Goal: Task Accomplishment & Management: Use online tool/utility

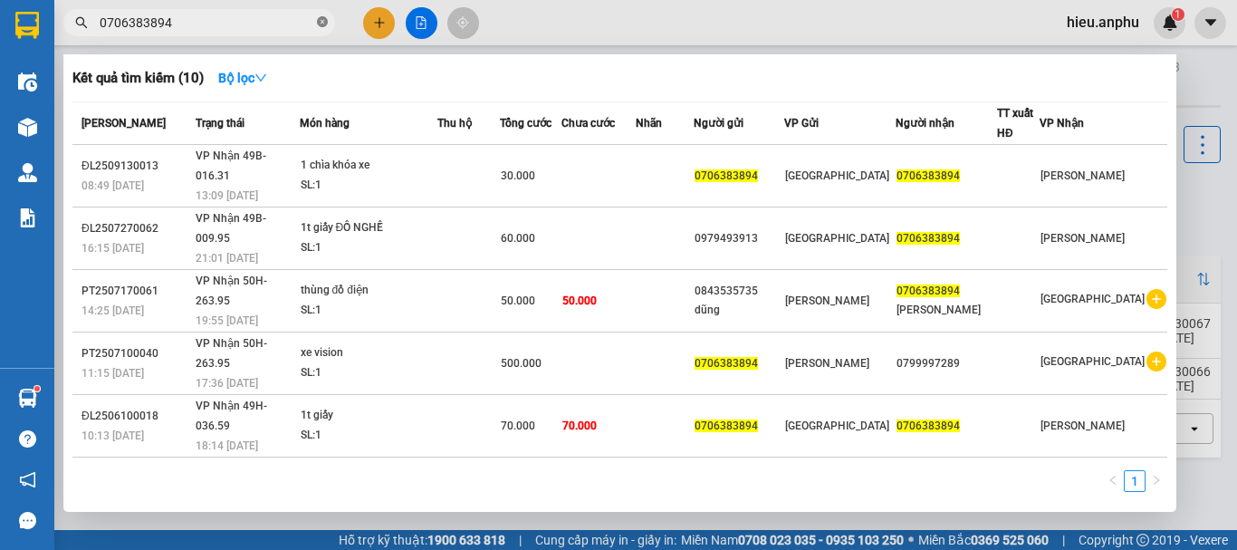
click at [320, 20] on icon "close-circle" at bounding box center [322, 21] width 11 height 11
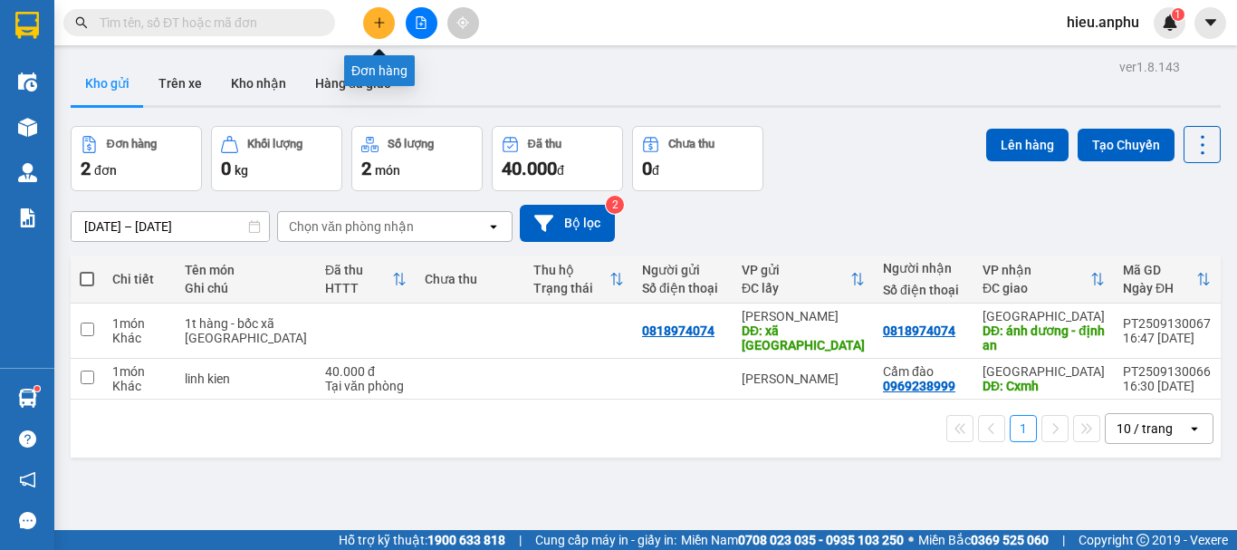
click at [377, 26] on icon "plus" at bounding box center [379, 22] width 13 height 13
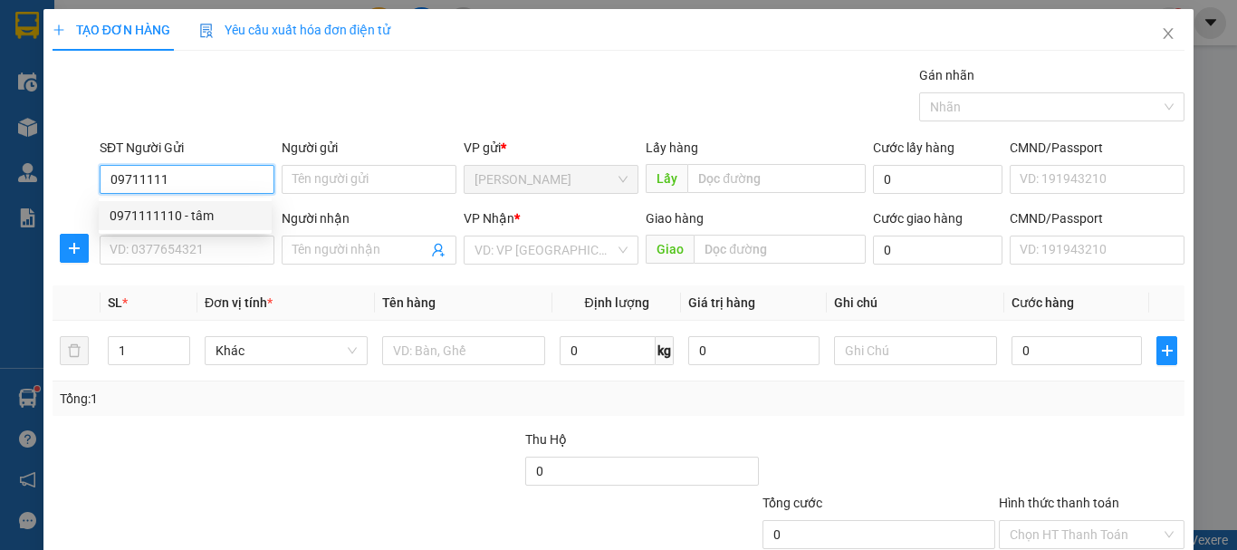
click at [183, 212] on div "0971111110 - tâm" at bounding box center [185, 216] width 151 height 20
type input "0971111110"
type input "tâm"
type input "0924123496"
type input "[PERSON_NAME]"
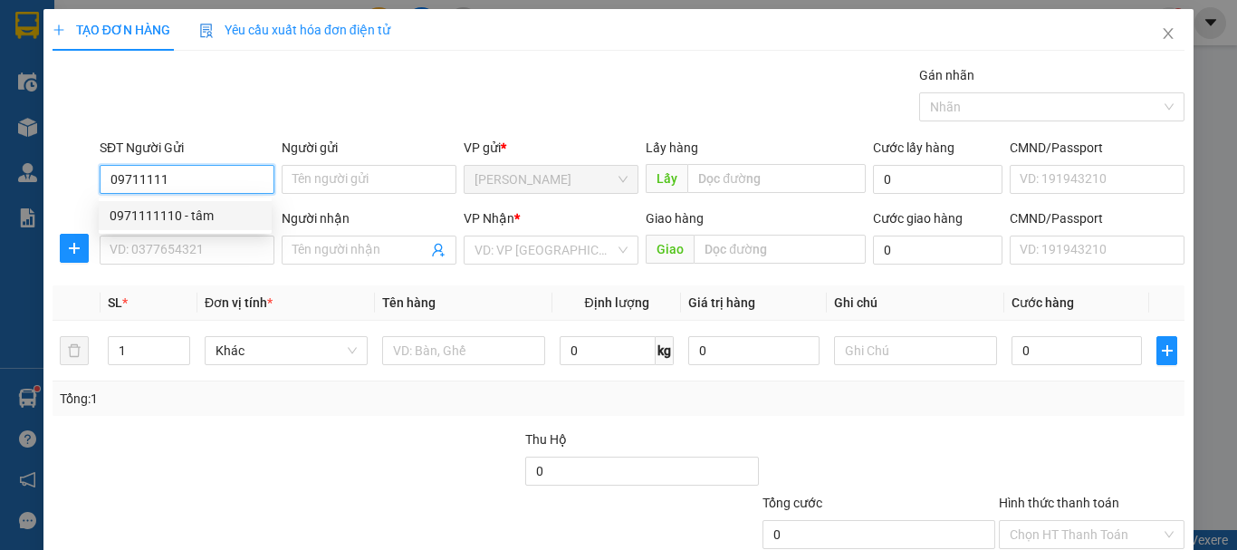
type input "Cxmh"
type input "50.000"
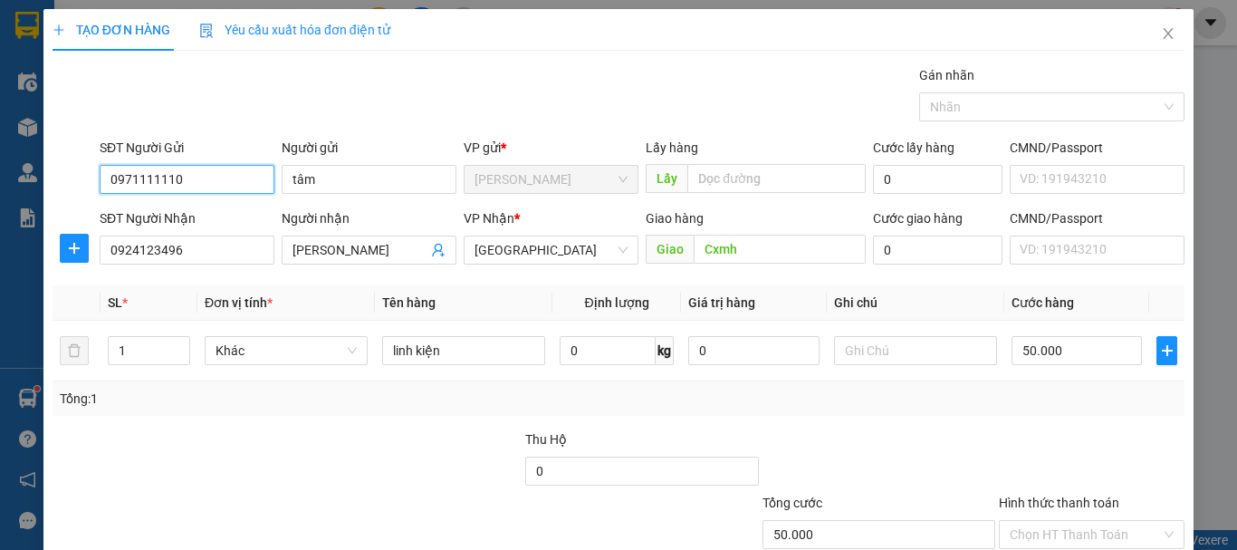
scroll to position [120, 0]
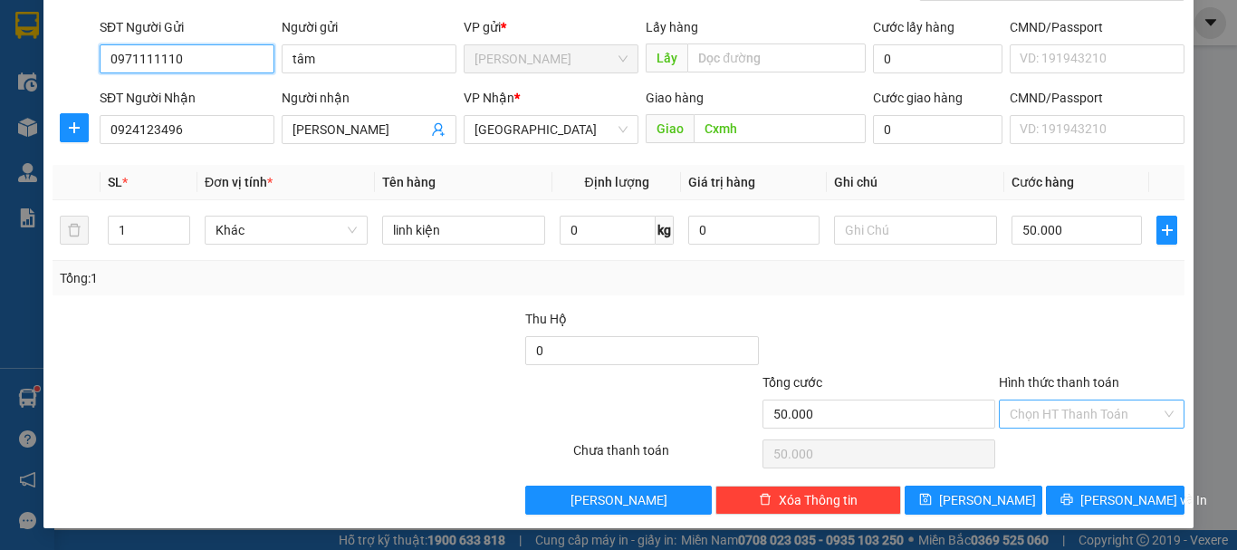
type input "0971111110"
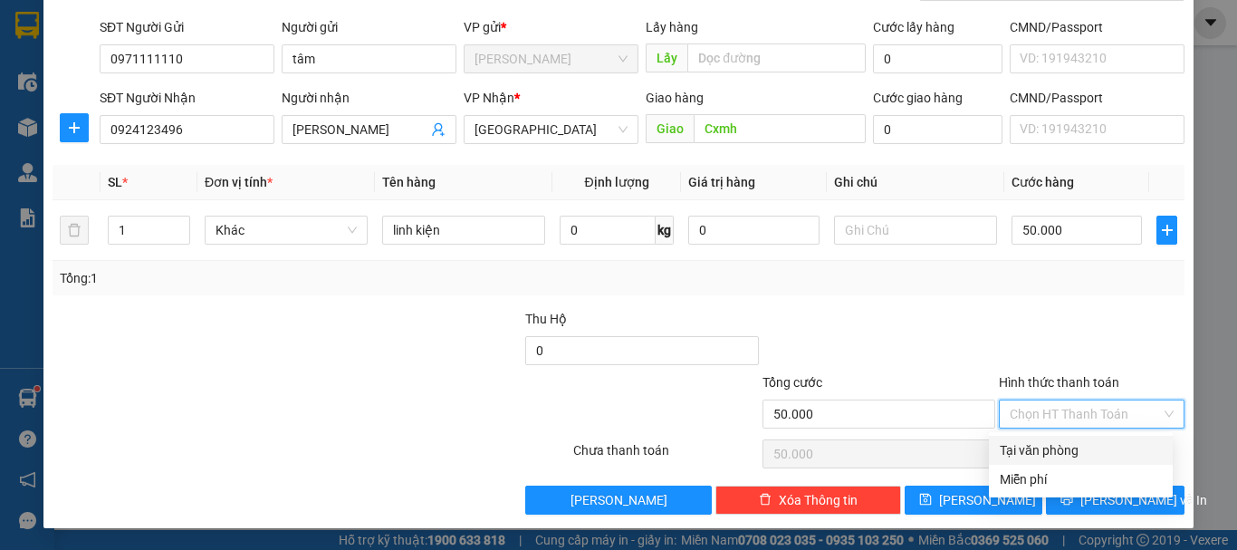
click at [1062, 413] on input "Hình thức thanh toán" at bounding box center [1085, 413] width 151 height 27
click at [1065, 441] on div "Tại văn phòng" at bounding box center [1081, 450] width 162 height 20
type input "0"
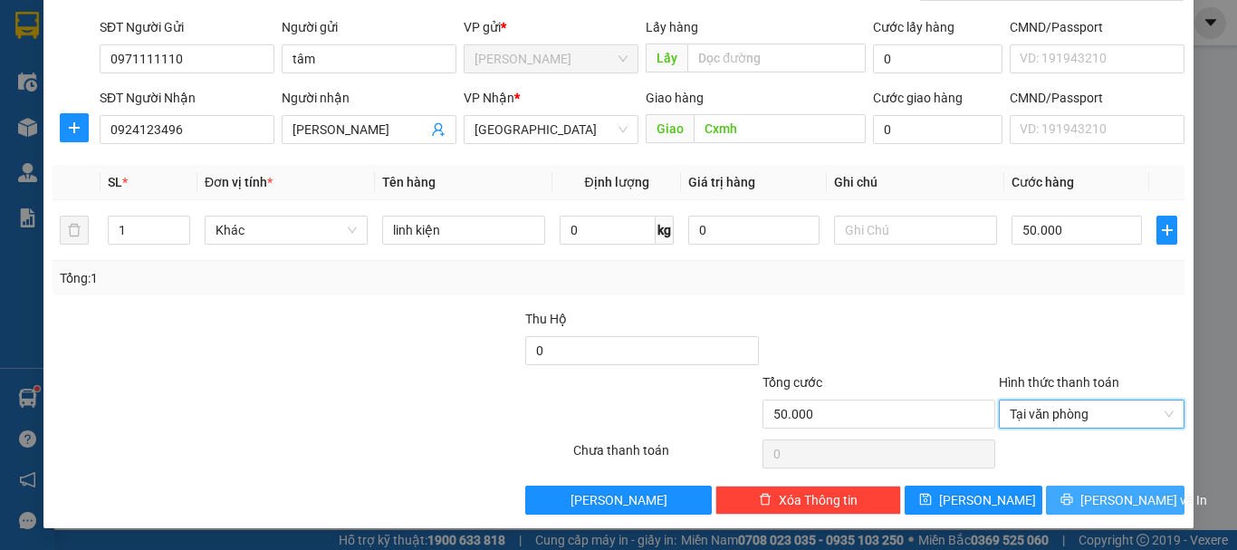
click at [1073, 495] on icon "printer" at bounding box center [1067, 499] width 13 height 13
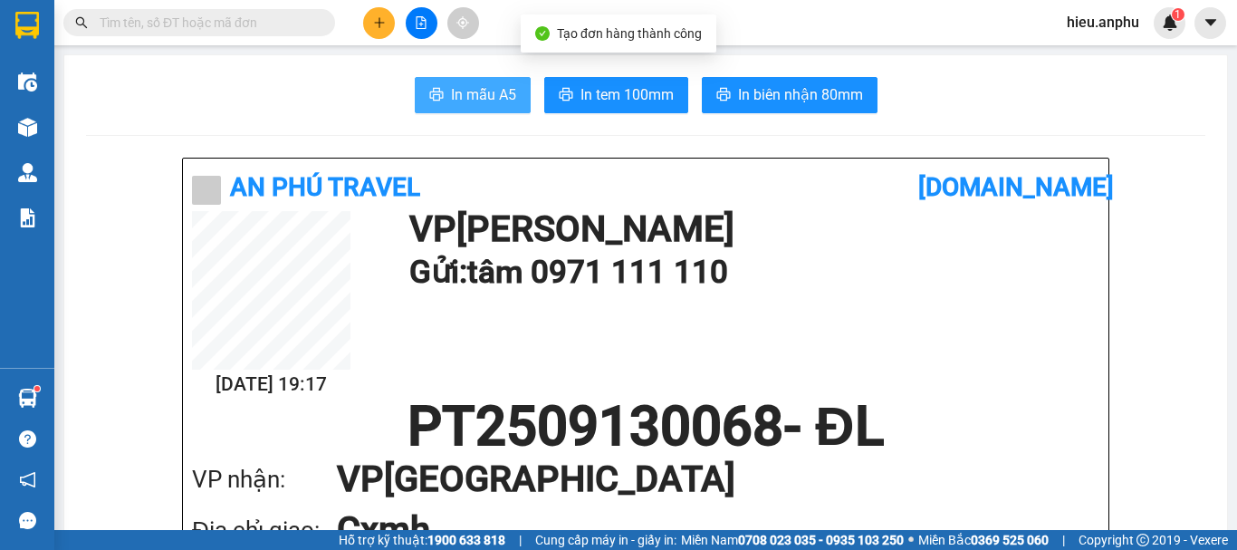
click at [504, 83] on span "In mẫu A5" at bounding box center [483, 94] width 65 height 23
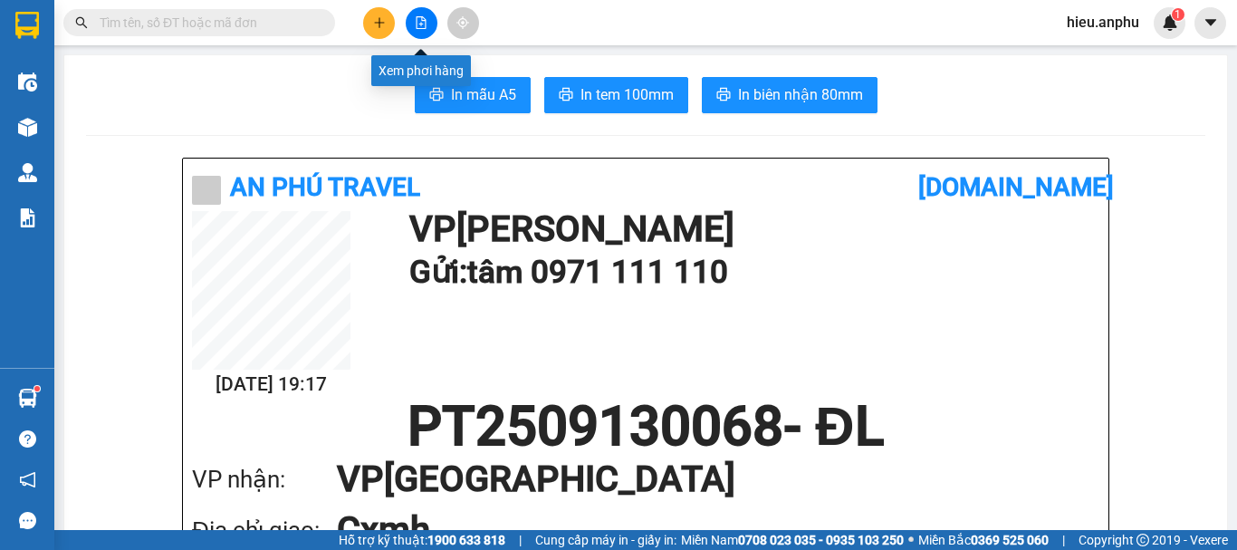
click at [427, 18] on icon "file-add" at bounding box center [421, 22] width 13 height 13
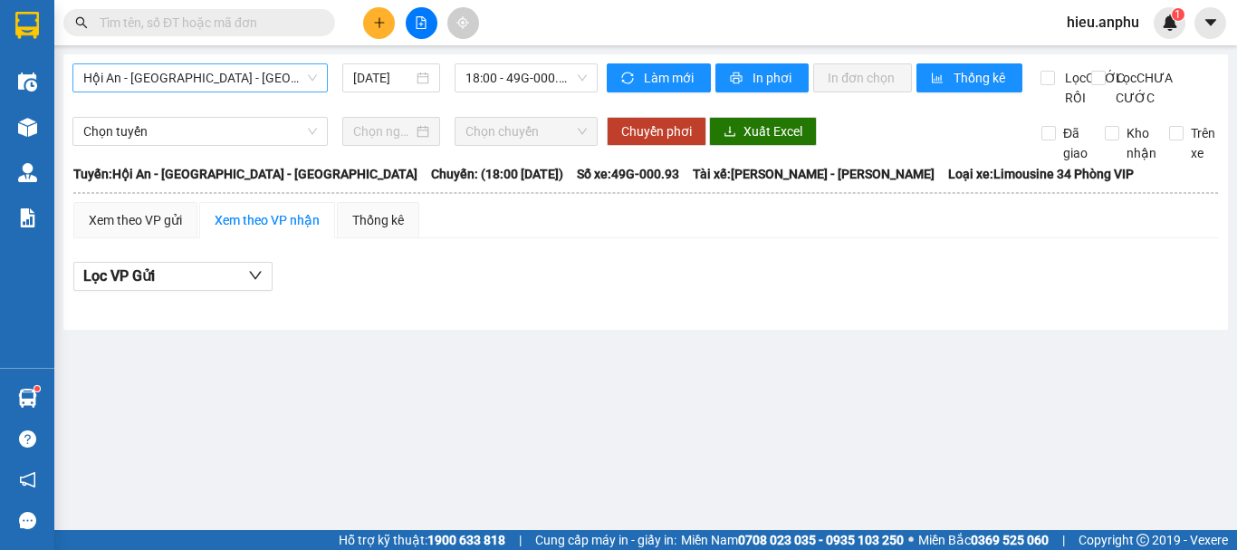
click at [264, 75] on span "Hội An - [GEOGRAPHIC_DATA] - [GEOGRAPHIC_DATA]" at bounding box center [200, 77] width 234 height 27
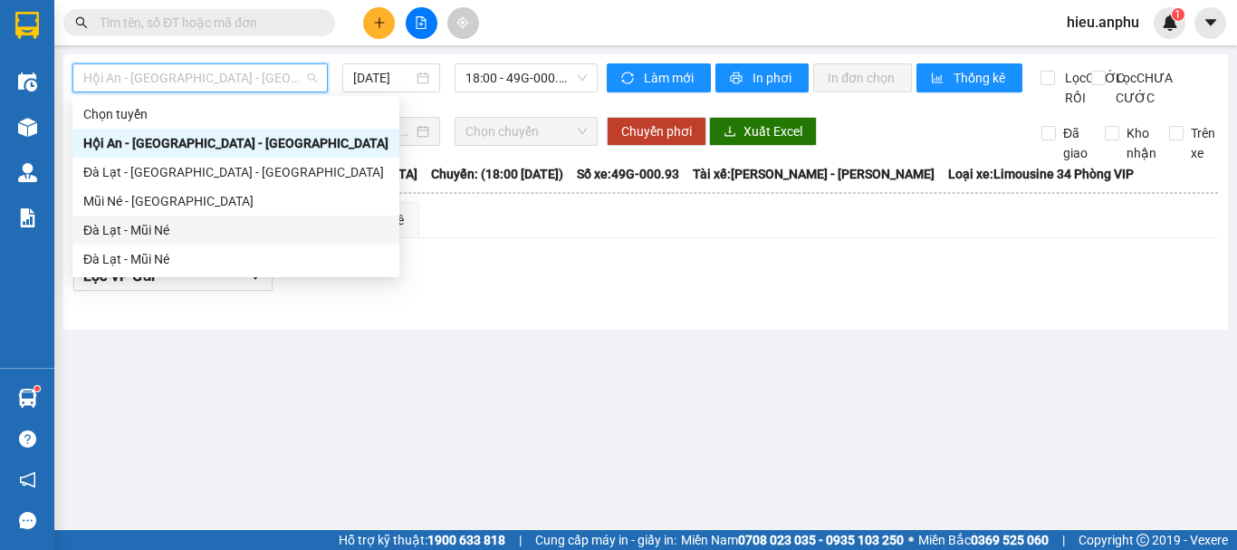
click at [127, 228] on div "Đà Lạt - Mũi Né" at bounding box center [235, 230] width 305 height 20
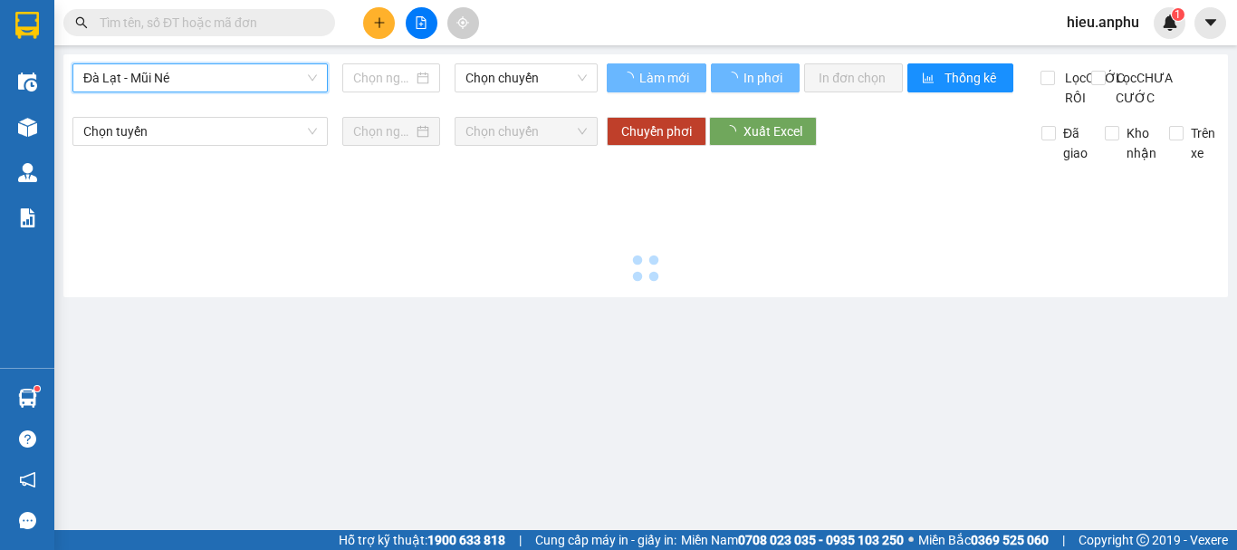
type input "[DATE]"
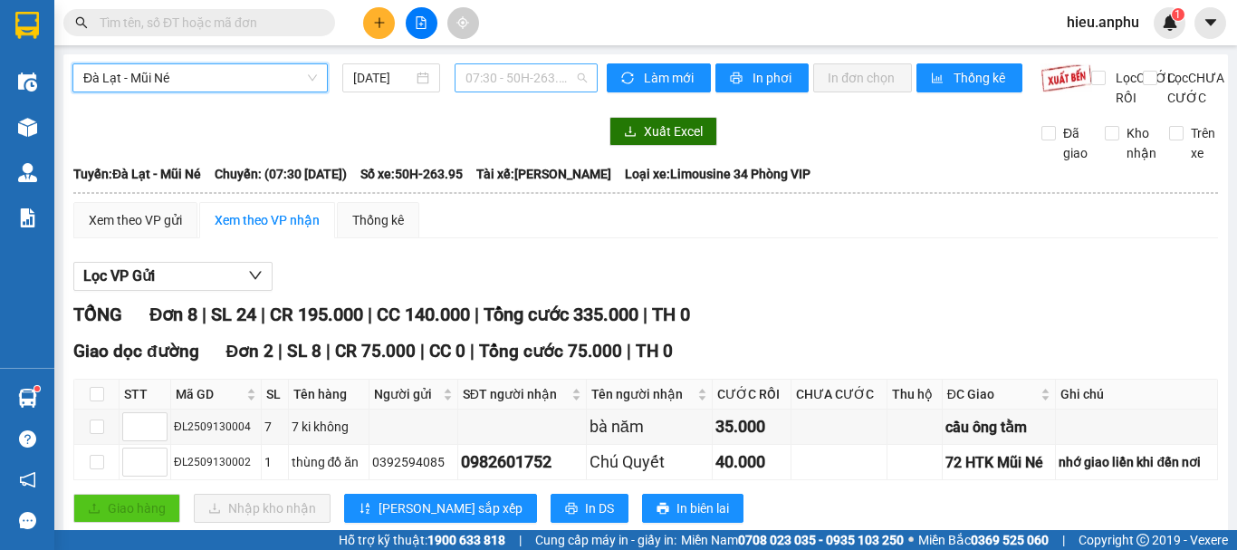
click at [569, 77] on span "07:30 - 50H-263.95" at bounding box center [526, 77] width 121 height 27
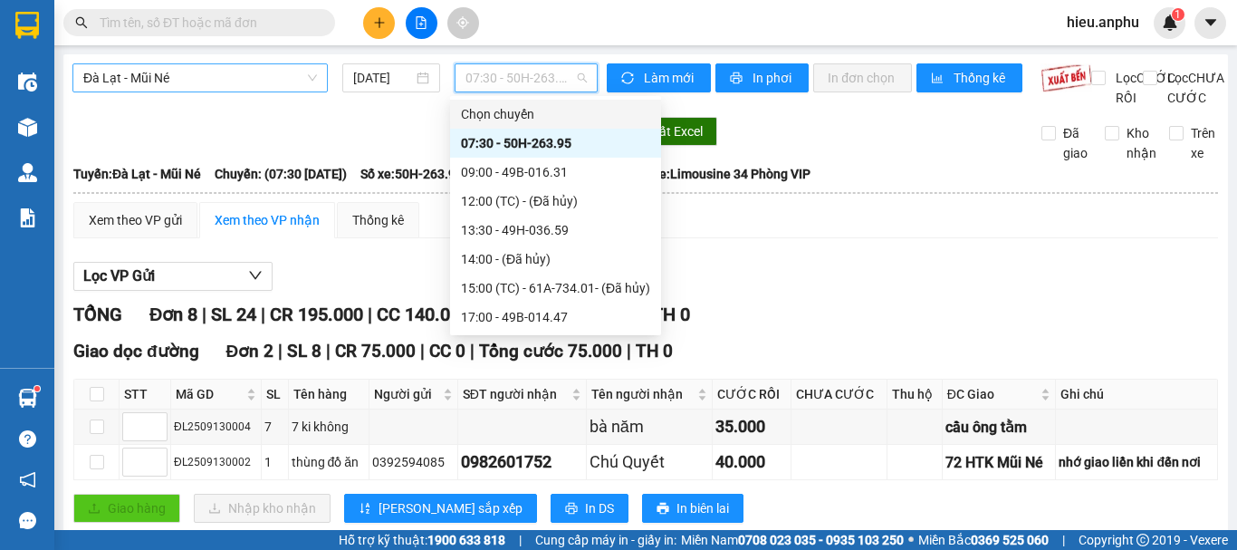
click at [225, 73] on span "Đà Lạt - Mũi Né" at bounding box center [200, 77] width 234 height 27
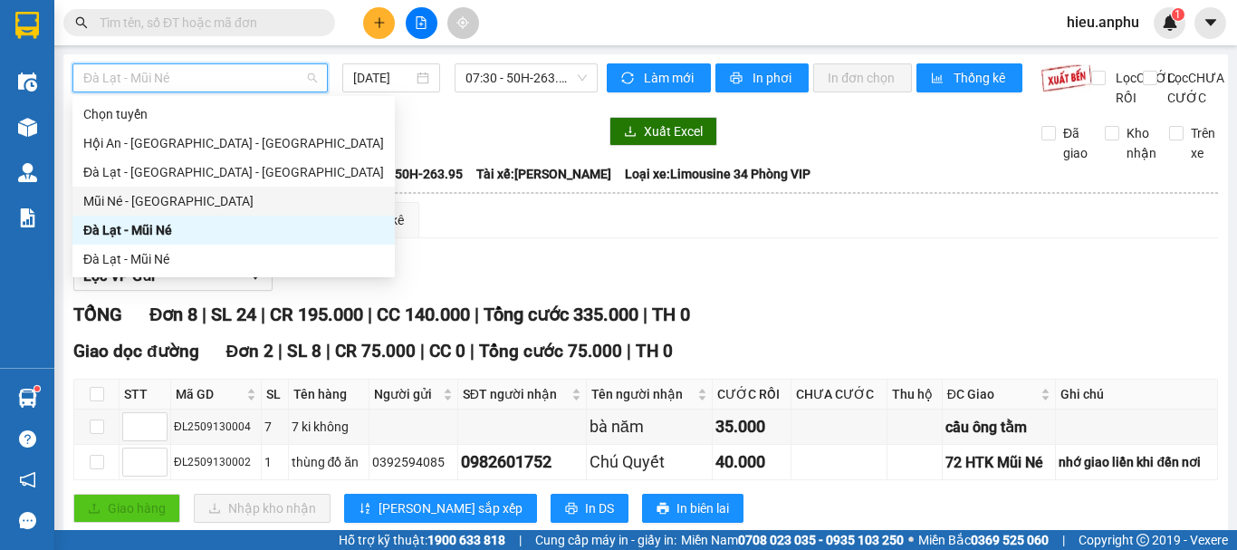
click at [102, 200] on div "Mũi Né - [GEOGRAPHIC_DATA]" at bounding box center [233, 201] width 301 height 20
type input "[DATE]"
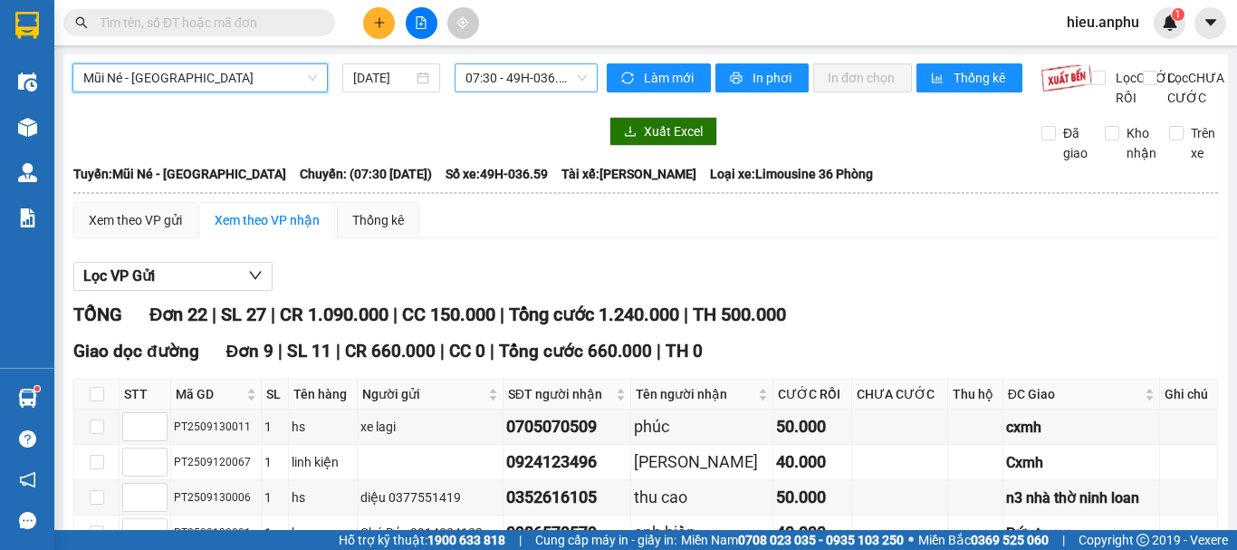
click at [522, 85] on span "07:30 - 49H-036.59" at bounding box center [526, 77] width 121 height 27
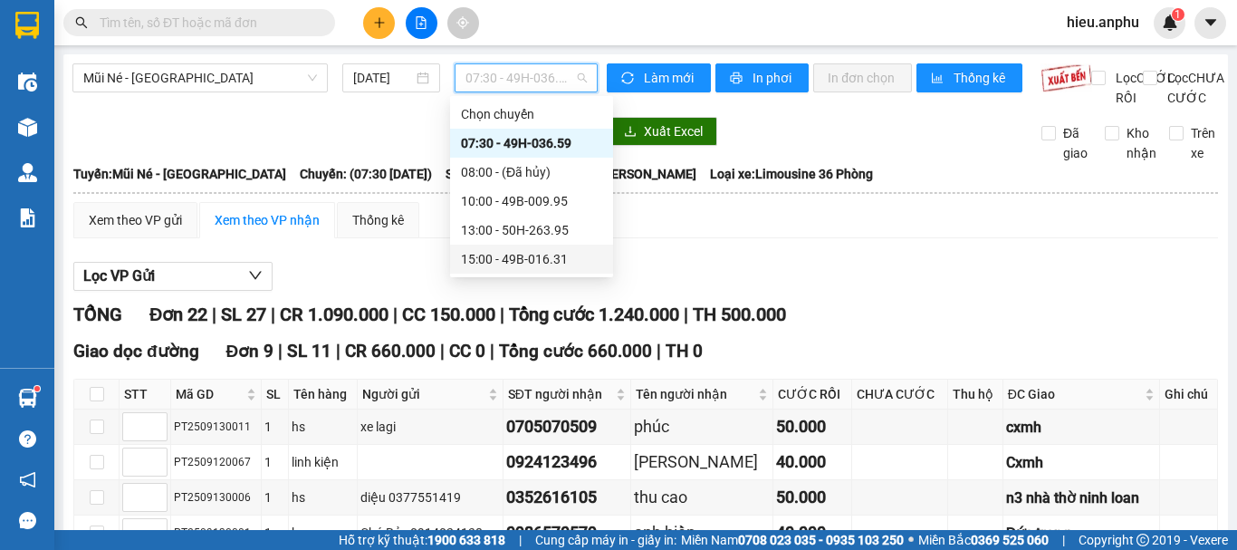
click at [505, 264] on div "15:00 - 49B-016.31" at bounding box center [531, 259] width 141 height 20
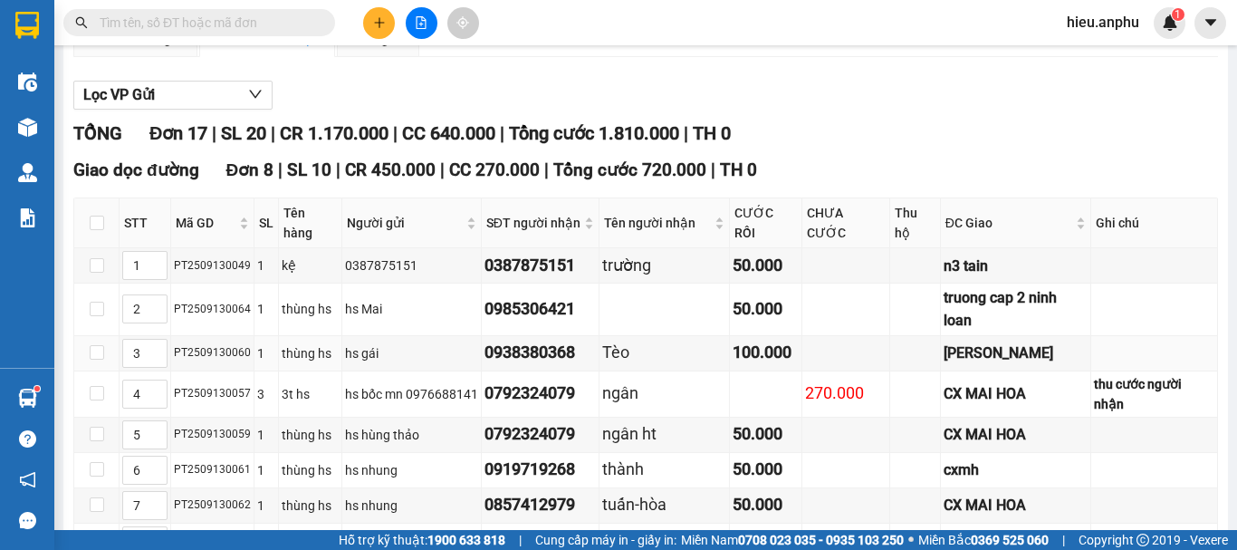
scroll to position [272, 0]
